Goal: Task Accomplishment & Management: Use online tool/utility

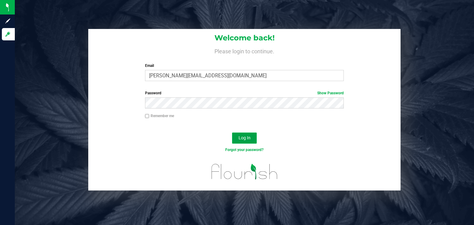
click at [236, 137] on button "Log In" at bounding box center [244, 138] width 25 height 11
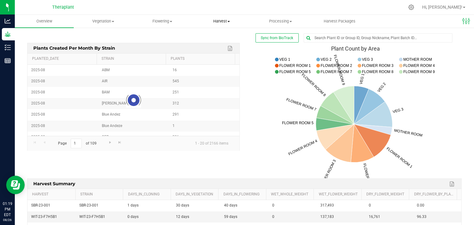
click at [223, 21] on span "Harvest" at bounding box center [221, 21] width 58 height 6
click at [214, 35] on span "Harvests" at bounding box center [209, 37] width 34 height 5
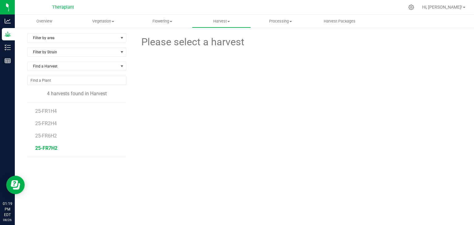
click at [48, 146] on span "25-FR7H2" at bounding box center [46, 148] width 22 height 6
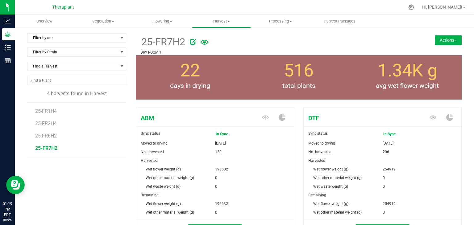
click at [443, 41] on button "Actions" at bounding box center [447, 40] width 27 height 10
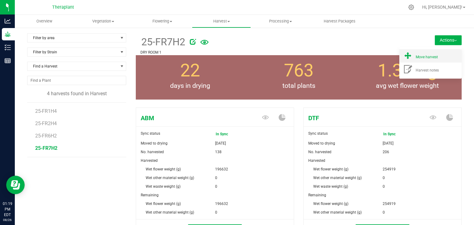
click at [435, 56] on div "Move harvest" at bounding box center [436, 56] width 42 height 6
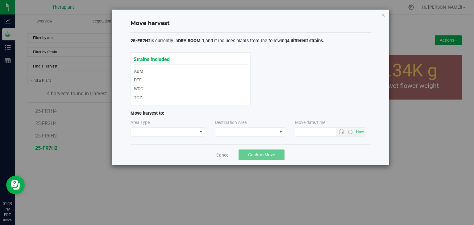
type input "[DATE] 1:19 PM"
click at [199, 130] on span at bounding box center [200, 131] width 5 height 5
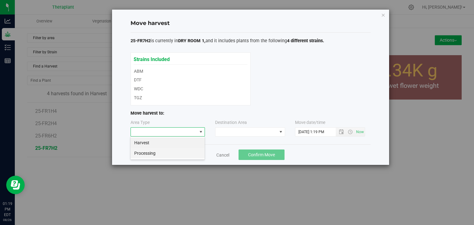
click at [197, 152] on li "Processing" at bounding box center [167, 153] width 74 height 10
click at [228, 134] on span at bounding box center [246, 132] width 62 height 9
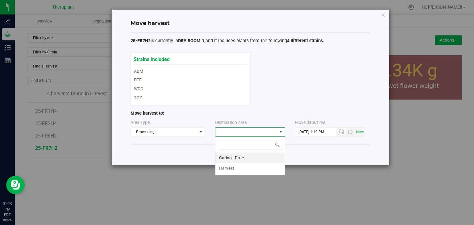
scroll to position [9, 70]
click at [230, 158] on li "Curing - Proc." at bounding box center [249, 158] width 69 height 10
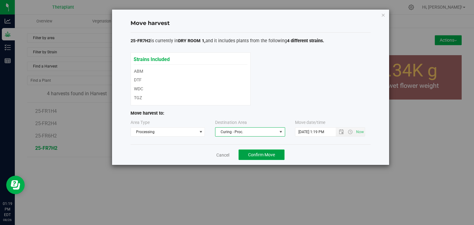
click at [254, 153] on span "Confirm Move" at bounding box center [261, 154] width 27 height 5
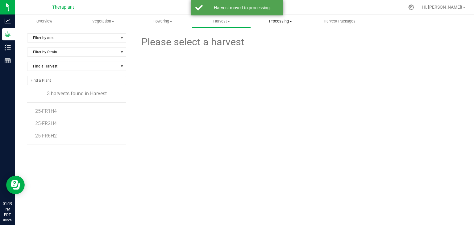
click at [290, 20] on span "Processing" at bounding box center [280, 21] width 58 height 6
click at [287, 45] on span "Processing harvests" at bounding box center [279, 44] width 57 height 5
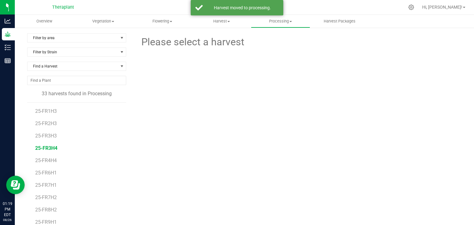
click at [49, 145] on span "25-FR3H4" at bounding box center [46, 148] width 22 height 6
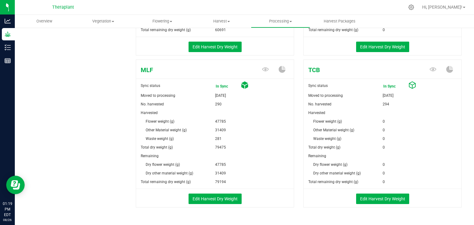
scroll to position [383, 0]
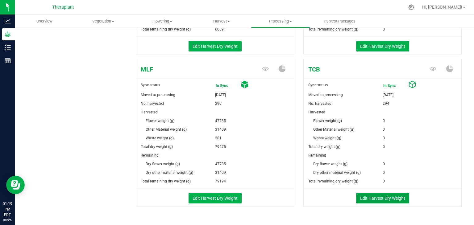
click at [377, 199] on button "Edit Harvest Dry Weight" at bounding box center [382, 198] width 53 height 10
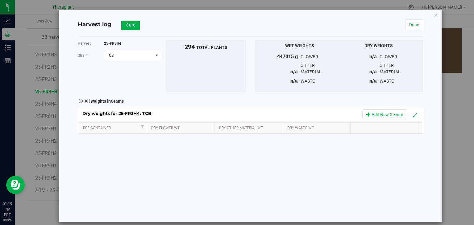
scroll to position [383, 0]
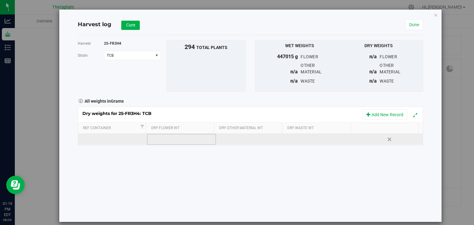
click at [195, 144] on td at bounding box center [181, 139] width 69 height 11
type input "37957"
click at [243, 142] on div "Loading... Dry weights for 25-FR3H4: TCB Add New Record Ref Container Dry Flowe…" at bounding box center [250, 126] width 345 height 39
click at [243, 141] on td at bounding box center [250, 139] width 69 height 11
type input "44926"
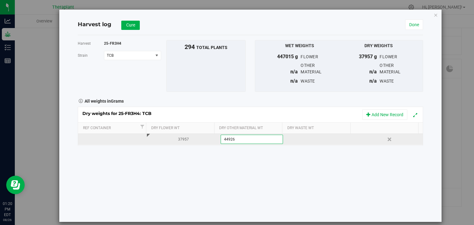
click at [299, 142] on div at bounding box center [321, 139] width 64 height 9
click at [299, 142] on input "text" at bounding box center [321, 139] width 62 height 9
type input "353"
click at [135, 29] on button "Cure" at bounding box center [130, 25] width 18 height 9
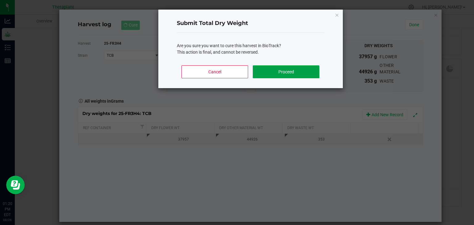
click at [306, 69] on button "Proceed" at bounding box center [286, 71] width 66 height 13
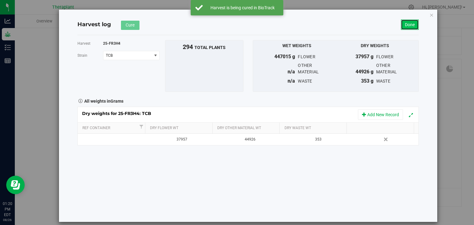
click at [412, 24] on link "Done" at bounding box center [410, 24] width 18 height 10
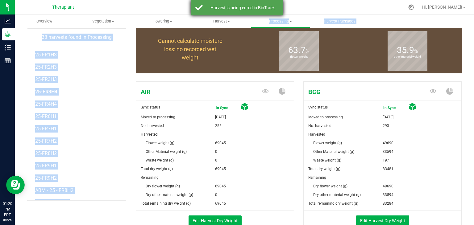
scroll to position [383, 0]
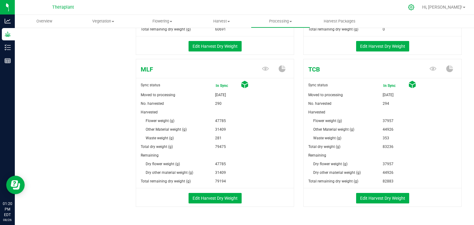
click at [414, 9] on icon at bounding box center [411, 7] width 6 height 6
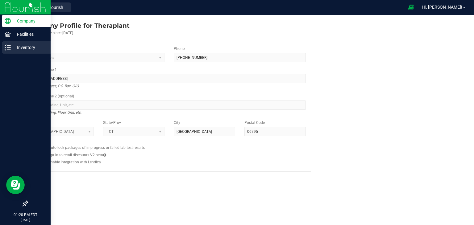
click at [14, 46] on p "Inventory" at bounding box center [29, 47] width 37 height 7
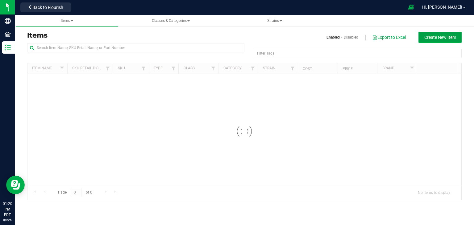
click at [446, 33] on button "Create New Item" at bounding box center [439, 37] width 43 height 11
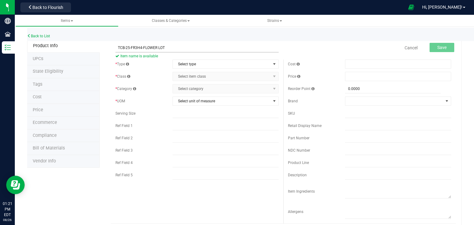
drag, startPoint x: 142, startPoint y: 48, endPoint x: 116, endPoint y: 50, distance: 26.3
click at [116, 50] on input "TCB-25-FR3H4-FLOWER LOT" at bounding box center [196, 47] width 163 height 9
click at [192, 46] on input "TCB-25-FR3H4-FLOWER LOT" at bounding box center [196, 47] width 163 height 9
type input "TCB-25-FR3H4-FLOWER LOT"
click at [190, 65] on span "Select type" at bounding box center [222, 64] width 98 height 9
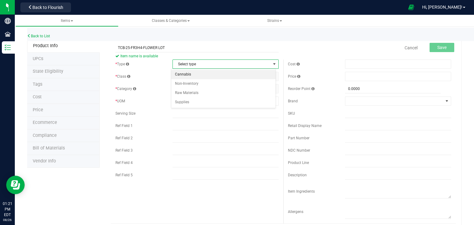
click at [192, 72] on li "Cannabis" at bounding box center [223, 74] width 104 height 9
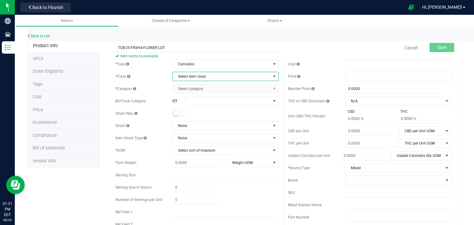
click at [195, 77] on span "Select item class" at bounding box center [222, 76] width 98 height 9
click at [193, 114] on li "Lot Products" at bounding box center [223, 114] width 104 height 9
click at [202, 88] on span "Select category" at bounding box center [222, 88] width 98 height 9
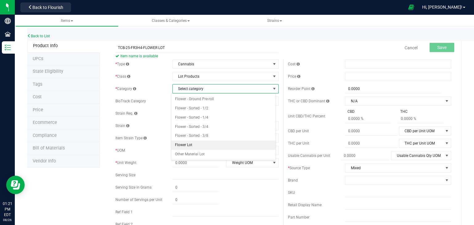
click at [186, 146] on li "Flower Lot" at bounding box center [223, 145] width 104 height 9
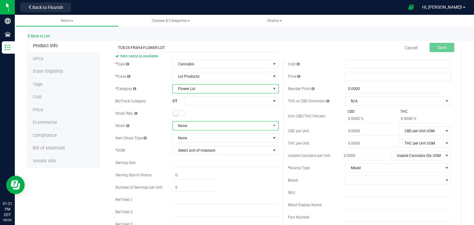
click at [195, 126] on span "None" at bounding box center [222, 125] width 98 height 9
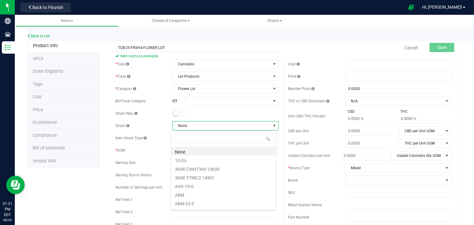
scroll to position [9, 105]
type input "TRO"
click at [191, 152] on li "Trop Cherry x Honey Bananas" at bounding box center [223, 151] width 104 height 9
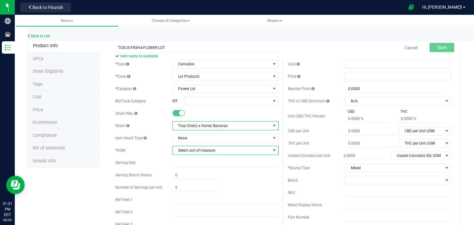
click at [194, 150] on span "Select unit of measure" at bounding box center [222, 150] width 98 height 9
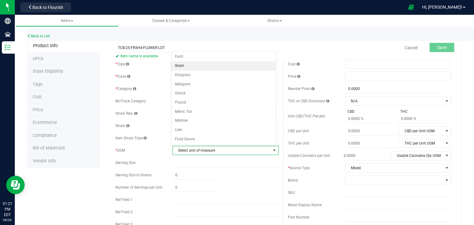
click at [181, 67] on li "Gram" at bounding box center [223, 65] width 104 height 9
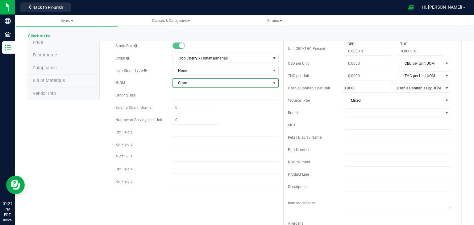
scroll to position [70, 0]
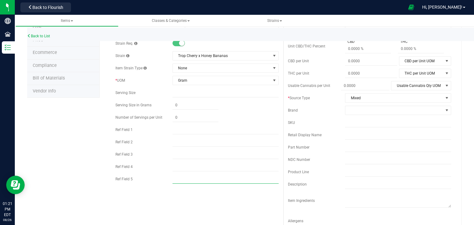
click at [181, 176] on input "text" at bounding box center [225, 179] width 106 height 9
type input "HYBRID"
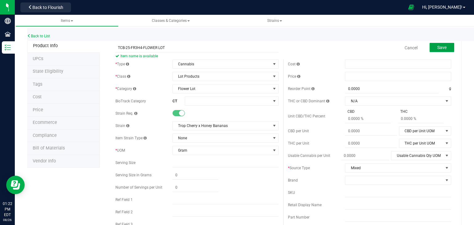
click at [439, 44] on button "Save" at bounding box center [441, 47] width 25 height 9
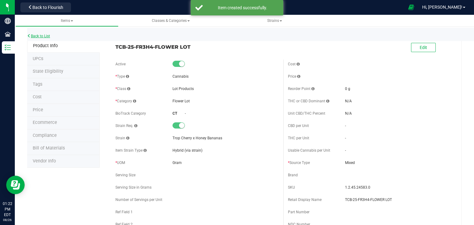
click at [41, 37] on link "Back to List" at bounding box center [38, 36] width 23 height 4
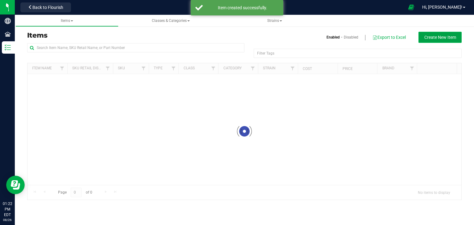
click at [438, 33] on button "Create New Item" at bounding box center [439, 37] width 43 height 11
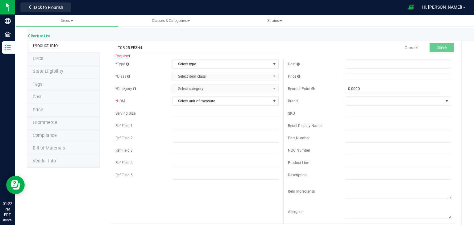
drag, startPoint x: 266, startPoint y: 43, endPoint x: 180, endPoint y: 40, distance: 86.4
click at [180, 40] on div "Back to List" at bounding box center [264, 34] width 474 height 13
click at [174, 50] on input "TCB-25-FR3H4-" at bounding box center [196, 47] width 163 height 9
type input "TCB-25-FR3H4-OTHER MATERIAL LOT"
click at [183, 64] on span "Select type" at bounding box center [222, 64] width 98 height 9
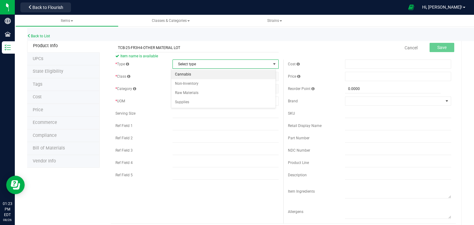
click at [185, 73] on li "Cannabis" at bounding box center [223, 74] width 104 height 9
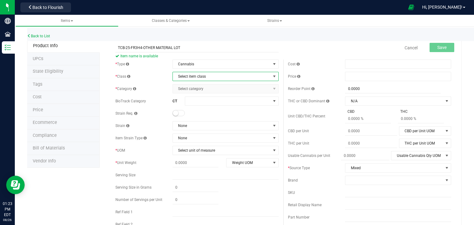
click at [185, 73] on span "Select item class" at bounding box center [222, 76] width 98 height 9
click at [184, 116] on li "Lot Products" at bounding box center [223, 114] width 104 height 9
click at [200, 88] on span "Select category" at bounding box center [222, 88] width 98 height 9
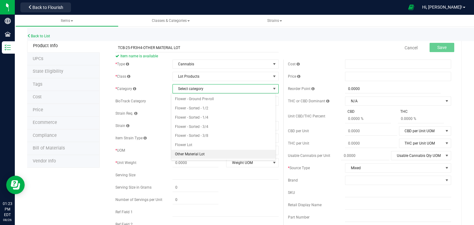
click at [192, 154] on li "Other Material Lot" at bounding box center [223, 154] width 104 height 9
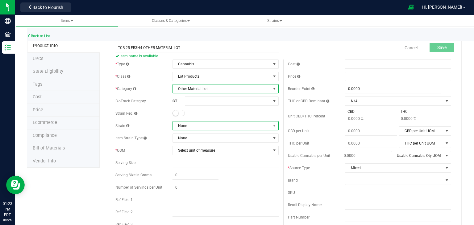
click at [191, 125] on span "None" at bounding box center [222, 125] width 98 height 9
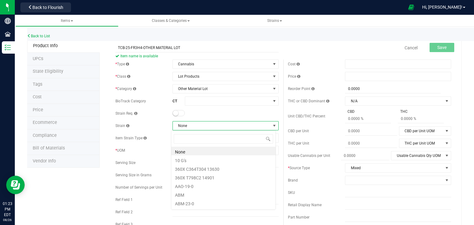
scroll to position [9, 105]
type input "TROP"
click at [195, 148] on li "Trop Cherry x Honey Bananas" at bounding box center [223, 151] width 104 height 9
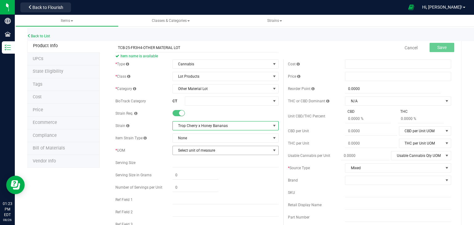
click at [195, 148] on span "Select unit of measure" at bounding box center [222, 150] width 98 height 9
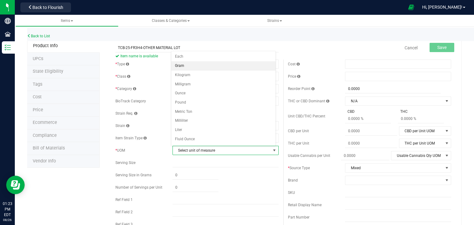
click at [178, 65] on li "Gram" at bounding box center [223, 65] width 104 height 9
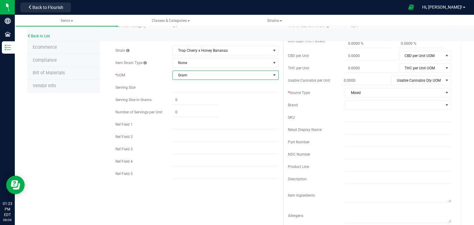
scroll to position [76, 0]
click at [183, 179] on div "* Type Cannabis Select type Cannabis Non-Inventory Raw Materials Supplies * Cla…" at bounding box center [197, 82] width 172 height 197
click at [184, 174] on input "text" at bounding box center [225, 173] width 106 height 9
type input "HYBRID"
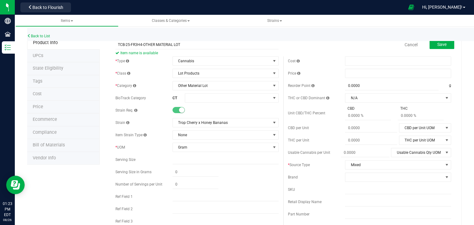
scroll to position [0, 0]
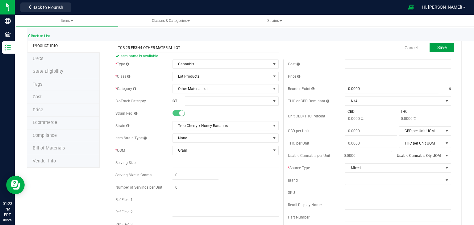
click at [445, 51] on button "Save" at bounding box center [441, 47] width 25 height 9
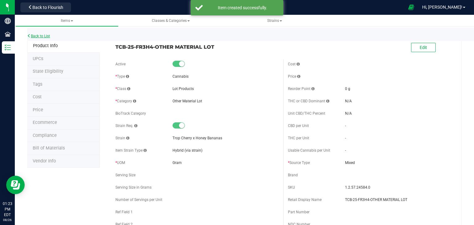
click at [29, 36] on icon at bounding box center [29, 36] width 4 height 4
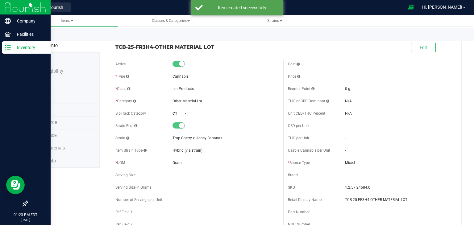
click at [6, 10] on img at bounding box center [25, 7] width 41 height 14
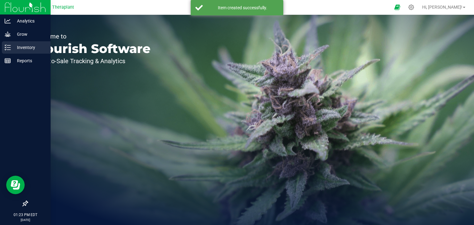
click at [24, 47] on p "Inventory" at bounding box center [29, 47] width 37 height 7
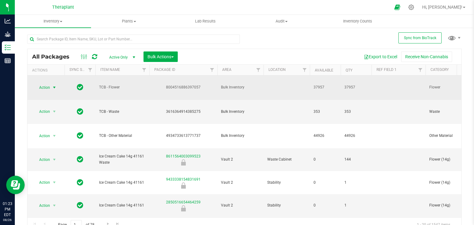
click at [55, 86] on span "select" at bounding box center [54, 87] width 5 height 5
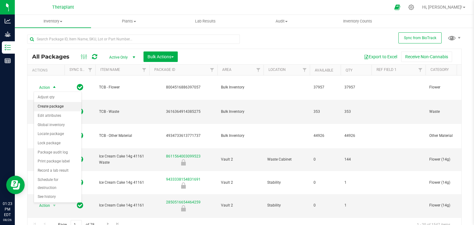
click at [55, 105] on li "Create package" at bounding box center [57, 106] width 47 height 9
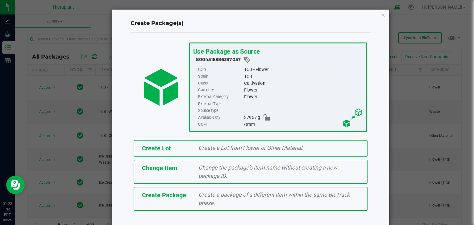
click at [194, 148] on div "Create a Lot from Flower or Other Material." at bounding box center [279, 148] width 170 height 8
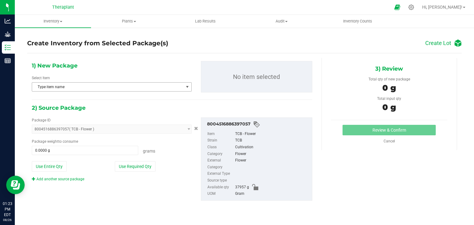
click at [86, 86] on span "Type item name" at bounding box center [107, 87] width 151 height 9
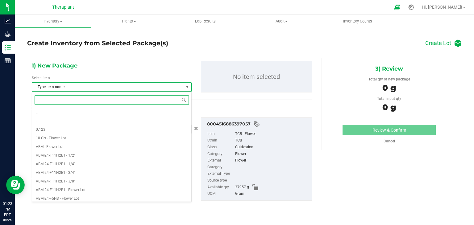
paste input "TCB-25-FR3H4-"
type input "TCB-25-FR3H4-"
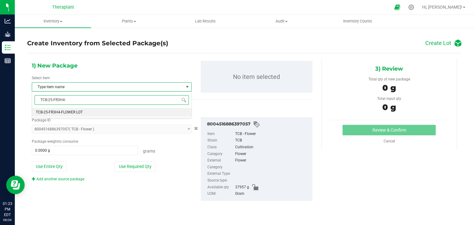
click at [82, 110] on span "TCB-25-FR3H4-FLOWER LOT" at bounding box center [59, 112] width 47 height 4
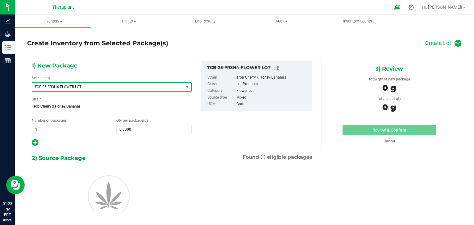
scroll to position [18087, 0]
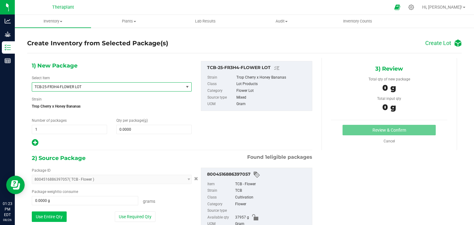
click at [55, 214] on button "Use Entire Qty" at bounding box center [49, 217] width 35 height 10
type input "37957.0000 g"
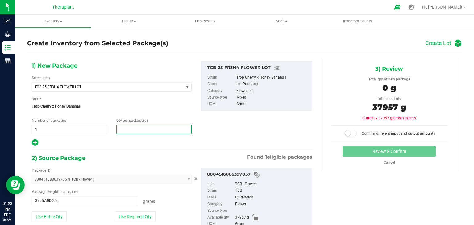
click at [145, 130] on span at bounding box center [153, 129] width 75 height 9
type input "37957"
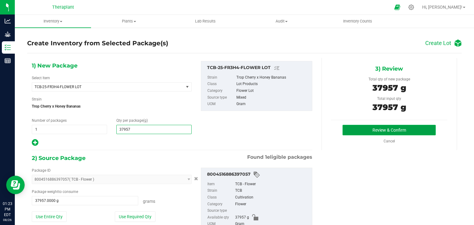
type input "37,957.0000"
click at [348, 130] on button "Review & Confirm" at bounding box center [388, 130] width 93 height 10
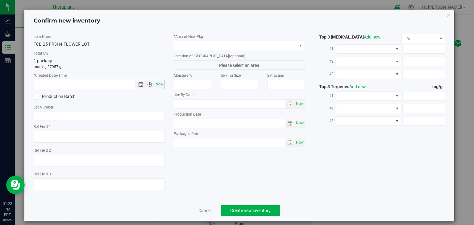
click at [162, 87] on span "Now" at bounding box center [159, 84] width 10 height 9
type input "[DATE] 1:23 PM"
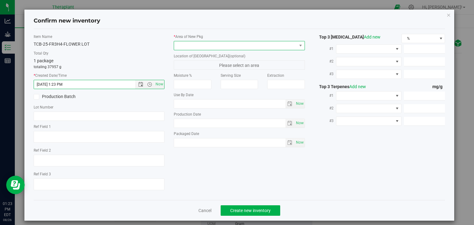
click at [191, 44] on span at bounding box center [235, 45] width 123 height 9
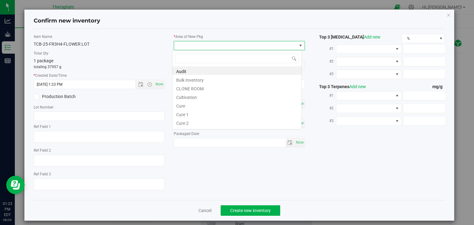
scroll to position [9, 129]
click at [190, 97] on li "Cultivation" at bounding box center [236, 96] width 129 height 9
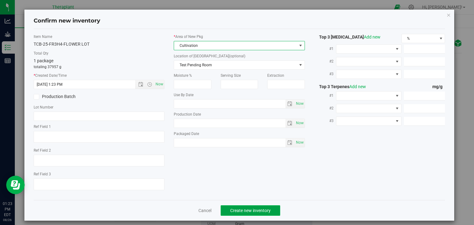
click at [253, 210] on span "Create new inventory" at bounding box center [250, 210] width 40 height 5
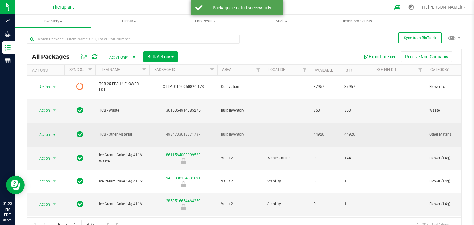
click at [54, 132] on span "select" at bounding box center [54, 134] width 5 height 5
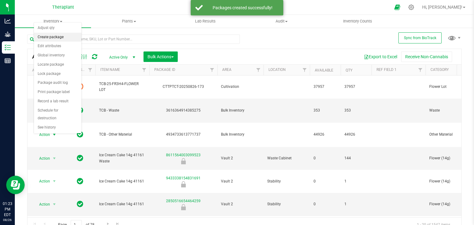
click at [63, 36] on li "Create package" at bounding box center [57, 37] width 47 height 9
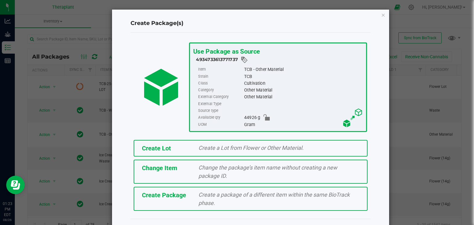
click at [167, 156] on div "Create Lot Create a Lot from Flower or Other Material. Change Item Change the p…" at bounding box center [250, 175] width 249 height 77
click at [168, 155] on div "Create Lot Create a Lot from Flower or Other Material." at bounding box center [251, 148] width 234 height 17
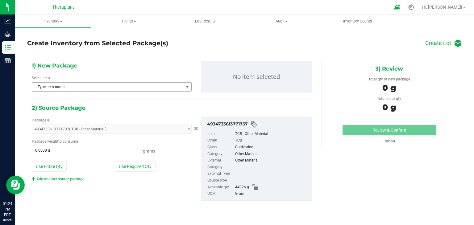
click at [87, 89] on span "Type item name" at bounding box center [107, 87] width 151 height 9
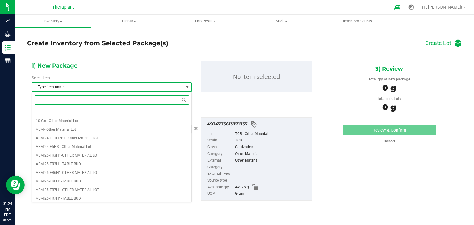
paste input "TCB-25-FR3H4-"
type input "TCB-25-FR3H4-"
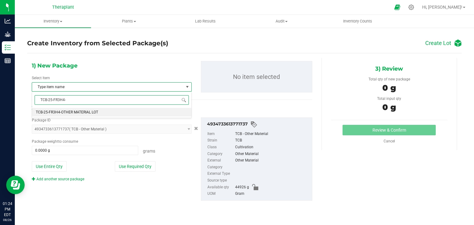
click at [80, 109] on li "TCB-25-FR3H4-OTHER MATERIAL LOT" at bounding box center [111, 112] width 159 height 9
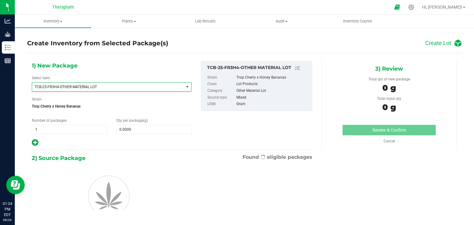
scroll to position [6449, 0]
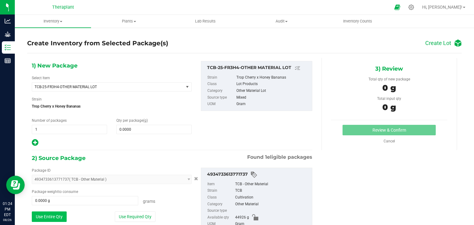
click at [52, 215] on button "Use Entire Qty" at bounding box center [49, 217] width 35 height 10
type input "44926.0000 g"
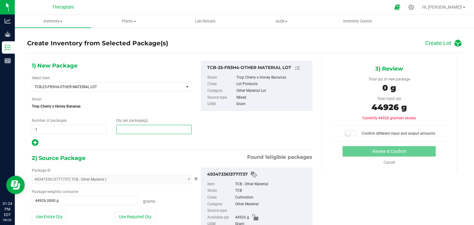
click at [148, 133] on span at bounding box center [153, 129] width 75 height 9
type input "44926"
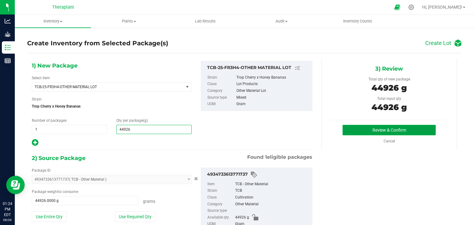
type input "44,926.0000"
click at [385, 131] on button "Review & Confirm" at bounding box center [388, 130] width 93 height 10
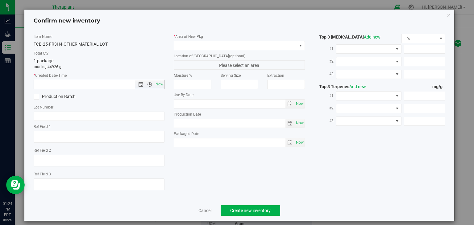
click at [163, 83] on div "Item Name TCB-25-FR3H4-OTHER MATERIAL LOT Total Qty 1 package totaling 44926 g …" at bounding box center [99, 114] width 140 height 161
click at [160, 87] on span "Now" at bounding box center [159, 84] width 10 height 9
type input "[DATE] 1:24 PM"
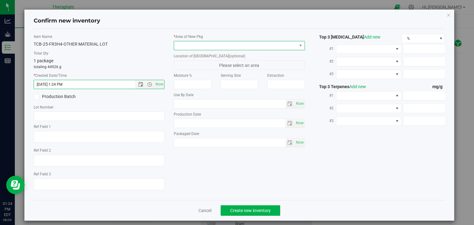
click at [192, 49] on span at bounding box center [235, 45] width 123 height 9
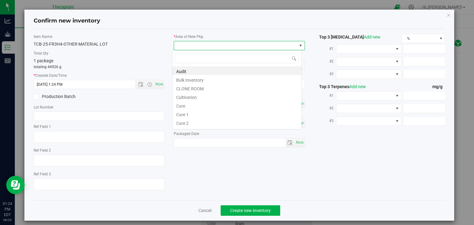
scroll to position [9, 129]
click at [189, 99] on li "Cultivation" at bounding box center [236, 96] width 129 height 9
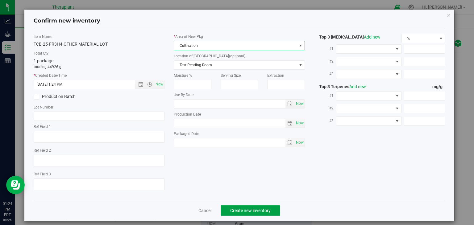
click at [247, 212] on span "Create new inventory" at bounding box center [250, 210] width 40 height 5
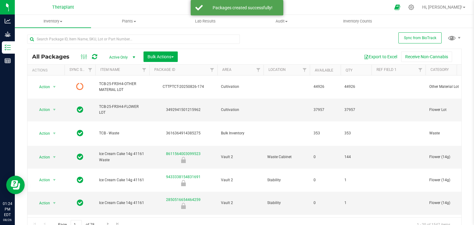
click at [96, 57] on icon at bounding box center [94, 57] width 5 height 6
